Goal: Task Accomplishment & Management: Manage account settings

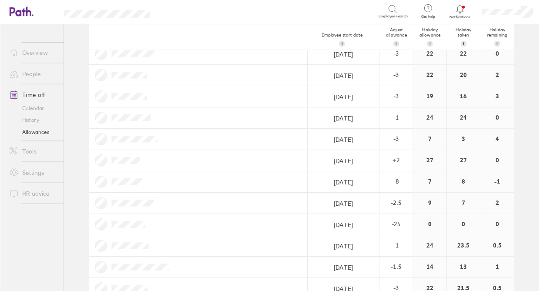
scroll to position [360, 0]
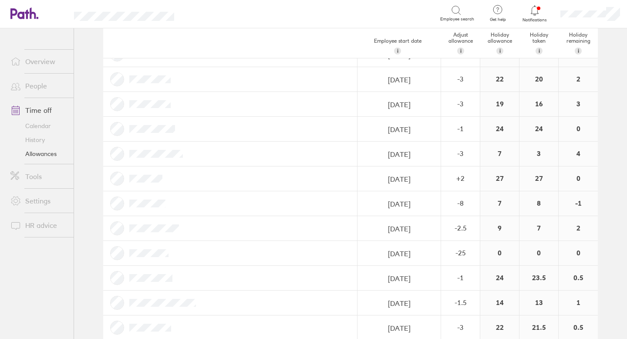
click at [52, 152] on link "Allowances" at bounding box center [38, 154] width 70 height 14
click at [533, 9] on icon at bounding box center [534, 10] width 10 height 10
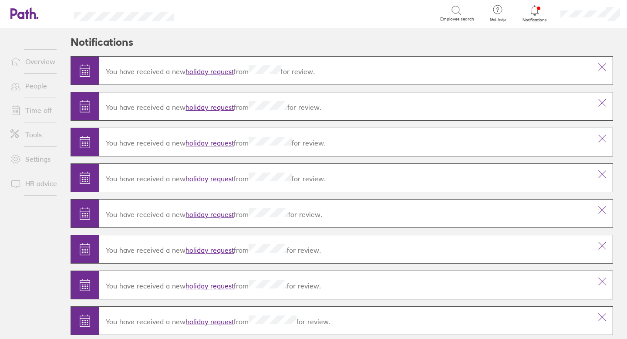
click at [216, 73] on link "holiday request" at bounding box center [209, 71] width 48 height 9
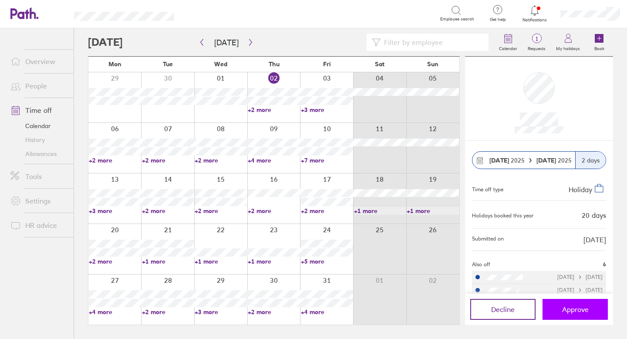
click at [590, 307] on button "Approve" at bounding box center [574, 308] width 65 height 21
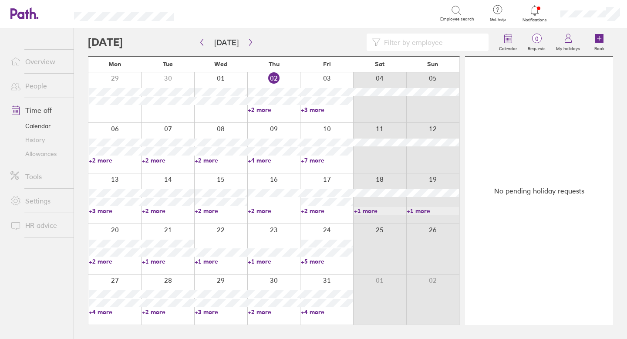
click at [50, 153] on link "Allowances" at bounding box center [38, 154] width 70 height 14
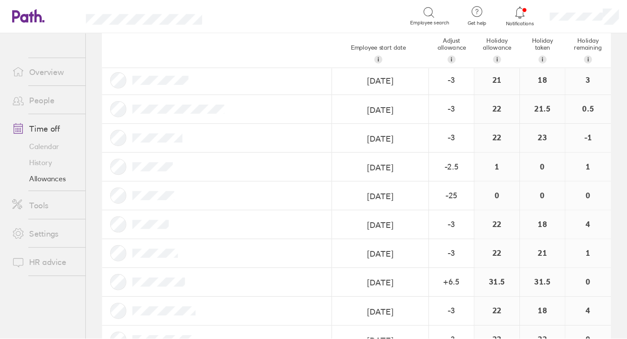
scroll to position [711, 0]
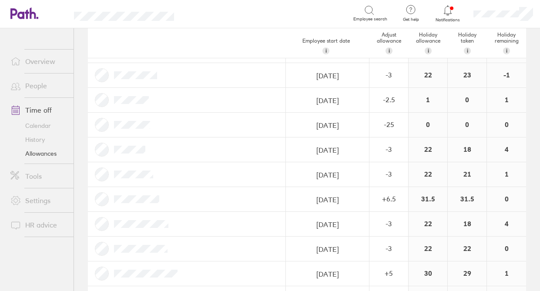
click at [43, 111] on link "Time off" at bounding box center [38, 109] width 70 height 17
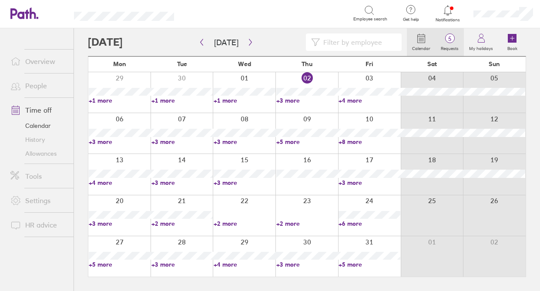
click at [449, 38] on span "5" at bounding box center [450, 38] width 28 height 7
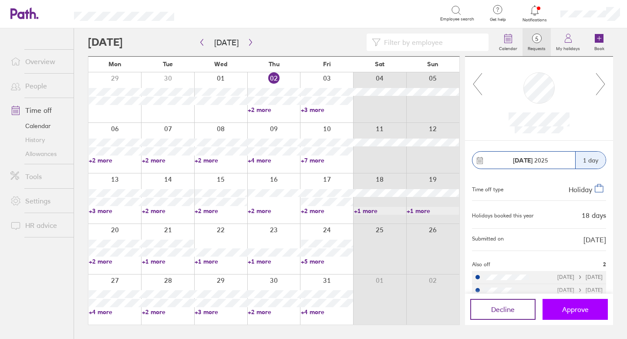
click at [563, 307] on span "Approve" at bounding box center [575, 309] width 27 height 8
click at [574, 313] on button "Approve" at bounding box center [574, 308] width 65 height 21
click at [601, 88] on icon at bounding box center [600, 84] width 9 height 22
click at [600, 87] on icon at bounding box center [600, 83] width 11 height 23
click at [602, 85] on icon at bounding box center [600, 83] width 11 height 23
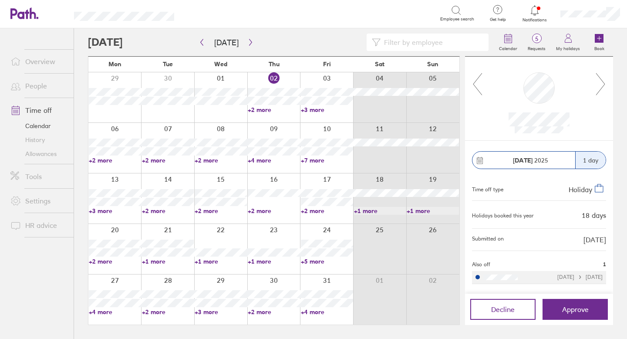
click at [599, 86] on icon at bounding box center [600, 83] width 11 height 23
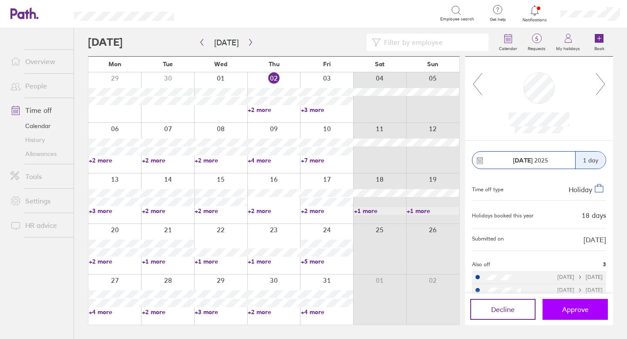
click at [572, 306] on span "Approve" at bounding box center [575, 309] width 27 height 8
click at [568, 305] on span "Approve" at bounding box center [575, 309] width 27 height 8
